Goal: Task Accomplishment & Management: Use online tool/utility

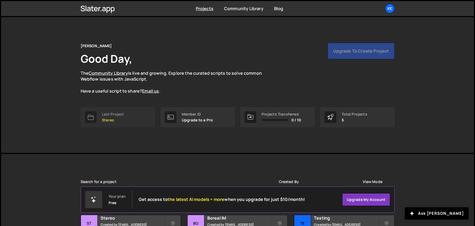
click at [106, 121] on p "Stereo" at bounding box center [113, 120] width 22 height 4
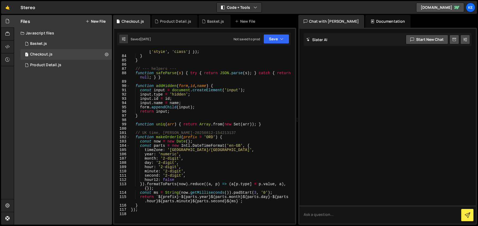
scroll to position [470, 0]
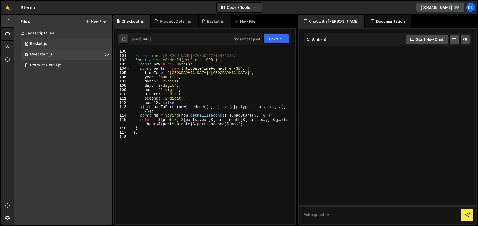
click at [40, 39] on div "1 Basket.js 0" at bounding box center [66, 43] width 91 height 11
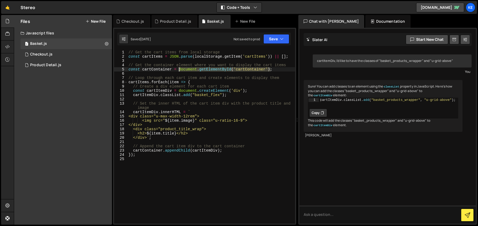
drag, startPoint x: 270, startPoint y: 70, endPoint x: 179, endPoint y: 69, distance: 91.1
click at [179, 69] on div "// Get the cart items from local storage const cartItems = JSON . parse ( local…" at bounding box center [211, 141] width 168 height 182
click at [279, 37] on button "Save" at bounding box center [276, 39] width 26 height 10
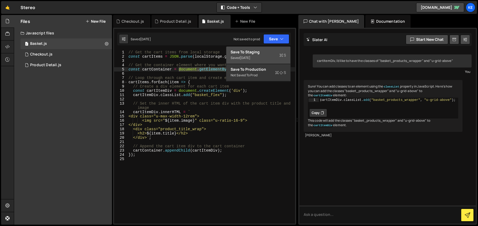
click at [250, 56] on div "[DATE]" at bounding box center [245, 57] width 10 height 5
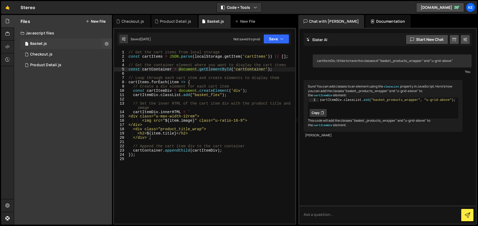
click at [26, 44] on span "1" at bounding box center [26, 44] width 3 height 4
click at [43, 54] on div "Checkout.js" at bounding box center [41, 54] width 22 height 5
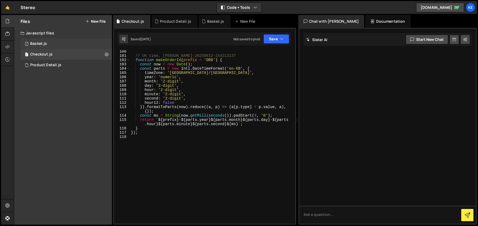
click at [42, 44] on div "Basket.js" at bounding box center [38, 43] width 17 height 5
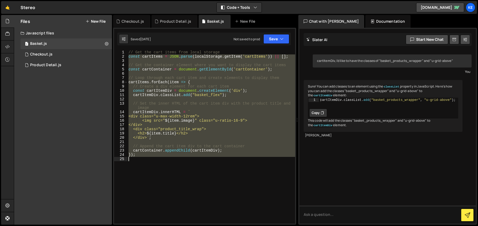
drag, startPoint x: 128, startPoint y: 56, endPoint x: 164, endPoint y: 162, distance: 111.7
click at [164, 162] on div "// Get the cart items from local storage const cartItems = JSON . parse ( local…" at bounding box center [211, 141] width 168 height 182
type textarea "});"
click at [256, 170] on div "// Get the cart items from local storage const cartItems = JSON . parse ( local…" at bounding box center [210, 136] width 167 height 173
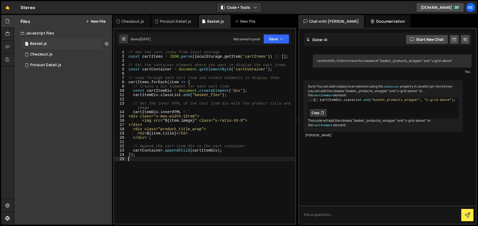
click at [107, 44] on icon at bounding box center [107, 43] width 4 height 5
type input "Basket"
radio input "true"
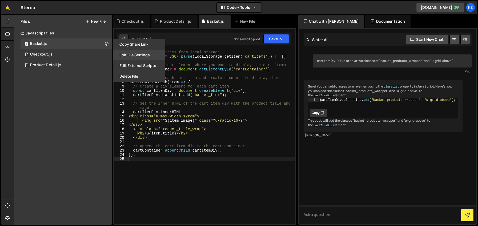
click at [140, 54] on button "Edit File Settings" at bounding box center [139, 55] width 52 height 11
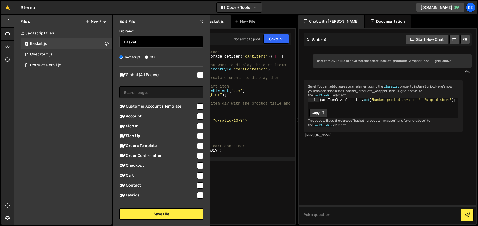
click at [141, 46] on input "Basket" at bounding box center [161, 42] width 84 height 12
click at [133, 174] on span "Cart" at bounding box center [157, 175] width 77 height 6
checkbox input "true"
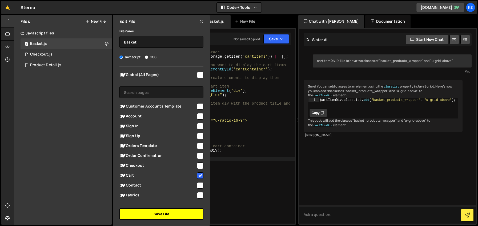
click at [155, 214] on button "Save File" at bounding box center [161, 213] width 84 height 11
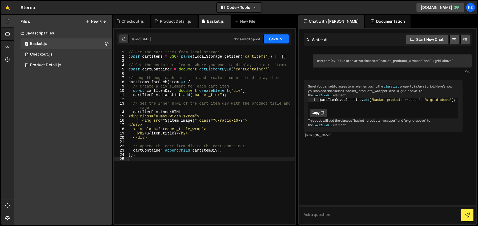
click at [270, 39] on button "Save" at bounding box center [276, 39] width 26 height 10
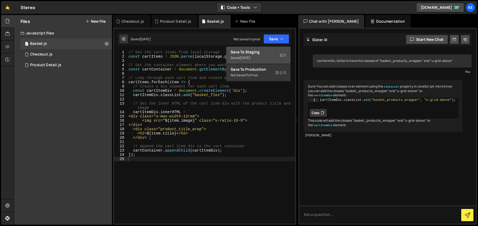
click at [264, 52] on div "Save to Staging S" at bounding box center [257, 51] width 55 height 5
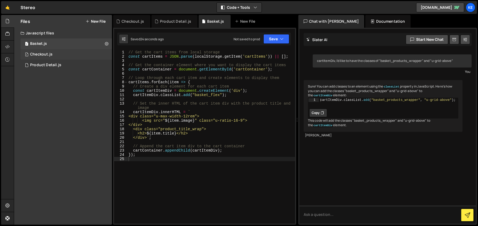
click at [42, 55] on div "Checkout.js" at bounding box center [41, 54] width 22 height 5
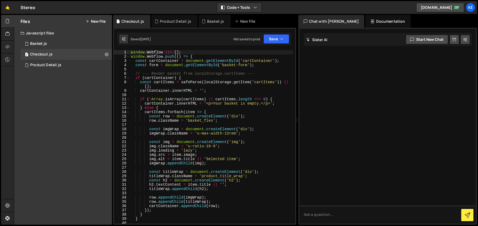
scroll to position [0, 0]
click at [41, 66] on div "Product Detail.js" at bounding box center [45, 65] width 31 height 5
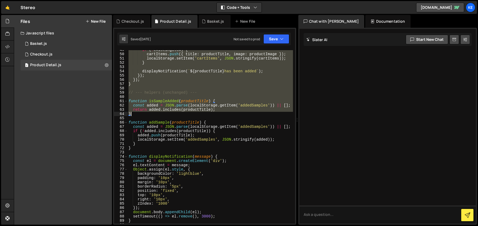
scroll to position [316, 0]
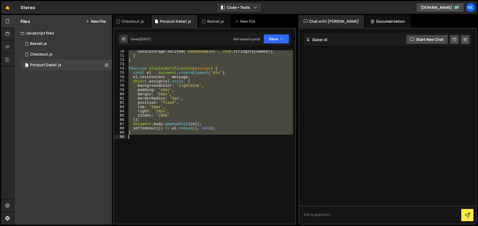
drag, startPoint x: 129, startPoint y: 52, endPoint x: 259, endPoint y: 151, distance: 162.7
click at [259, 151] on div "localStorage . setItem ( 'addedSamples' , JSON . stringify ( added )) ; } } fun…" at bounding box center [209, 140] width 165 height 182
type textarea "}"
click at [106, 63] on icon at bounding box center [107, 64] width 4 height 5
type input "Product Detail"
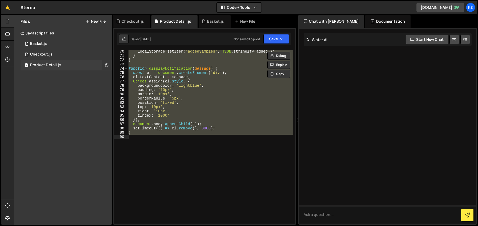
radio input "true"
checkbox input "true"
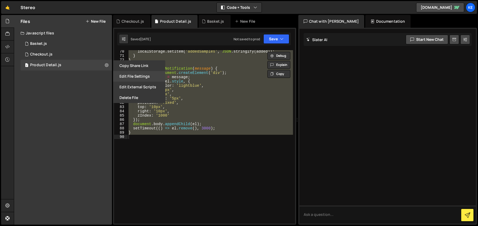
click at [136, 78] on button "Edit File Settings" at bounding box center [139, 76] width 52 height 11
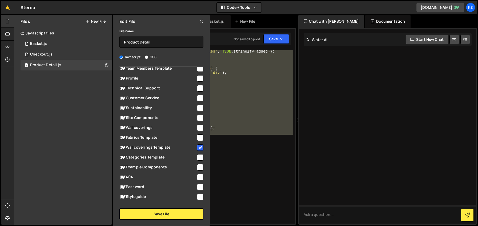
scroll to position [174, 0]
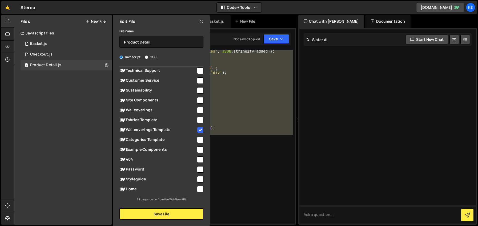
click at [197, 120] on input "checkbox" at bounding box center [200, 120] width 6 height 6
checkbox input "true"
click at [184, 211] on button "Save File" at bounding box center [161, 213] width 84 height 11
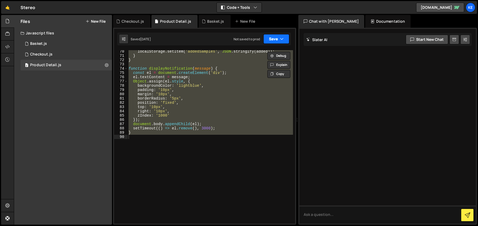
click at [272, 38] on button "Save" at bounding box center [276, 39] width 26 height 10
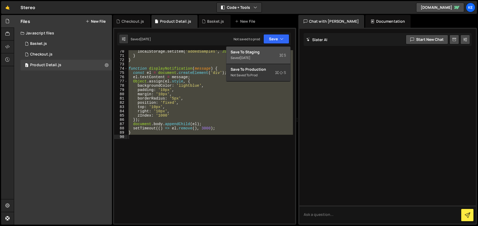
click at [263, 53] on div "Save to Staging S" at bounding box center [257, 51] width 55 height 5
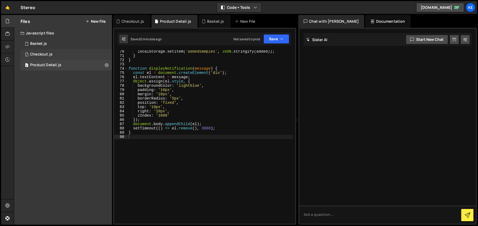
click at [45, 53] on div "Checkout.js" at bounding box center [41, 54] width 22 height 5
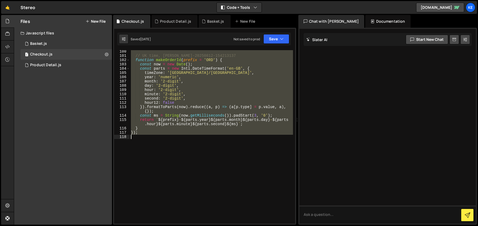
scroll to position [470, 0]
drag, startPoint x: 131, startPoint y: 53, endPoint x: 211, endPoint y: 142, distance: 119.6
click at [211, 142] on div "// UK time, e.g. ORD-20250812-154213137 function makeOrderId ( prefix = 'ORD' )…" at bounding box center [211, 140] width 163 height 182
type textarea "});"
